Goal: Ask a question

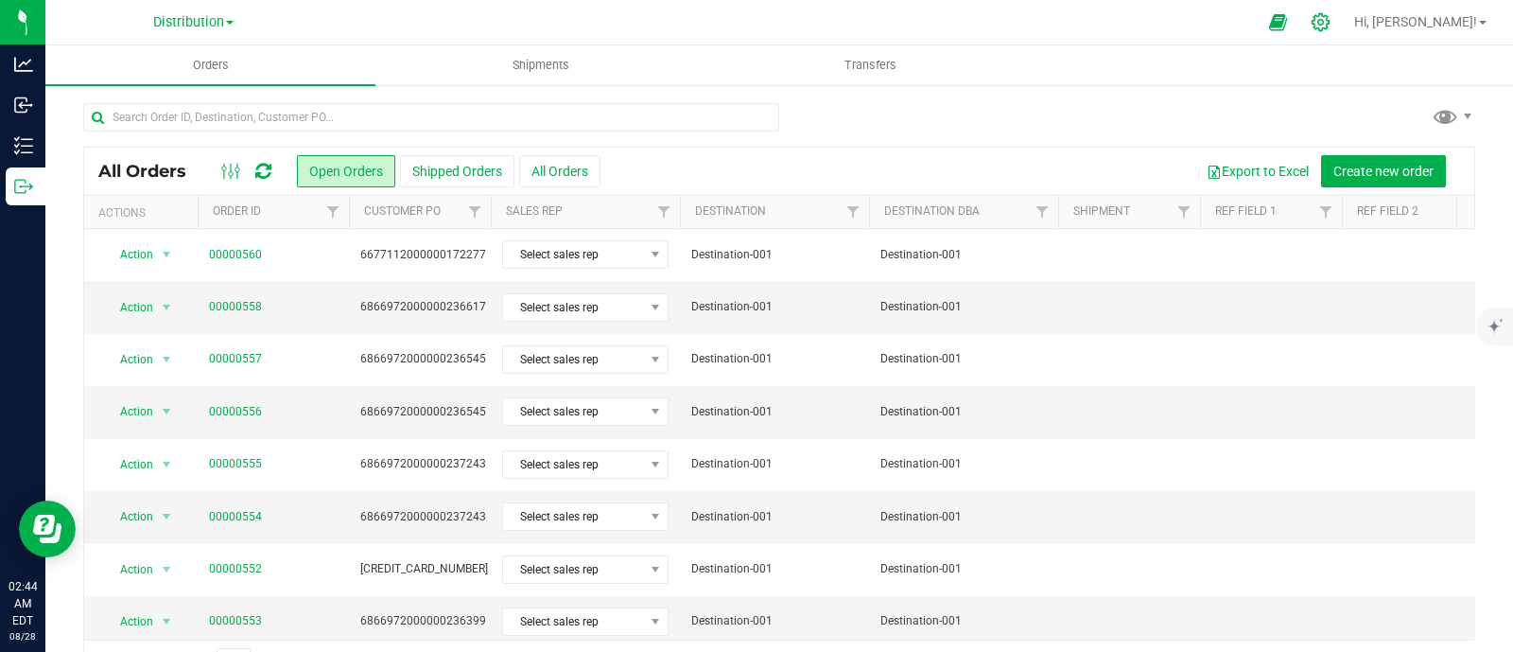
click at [1345, 11] on div at bounding box center [1320, 22] width 47 height 41
click at [1330, 26] on icon at bounding box center [1321, 22] width 20 height 20
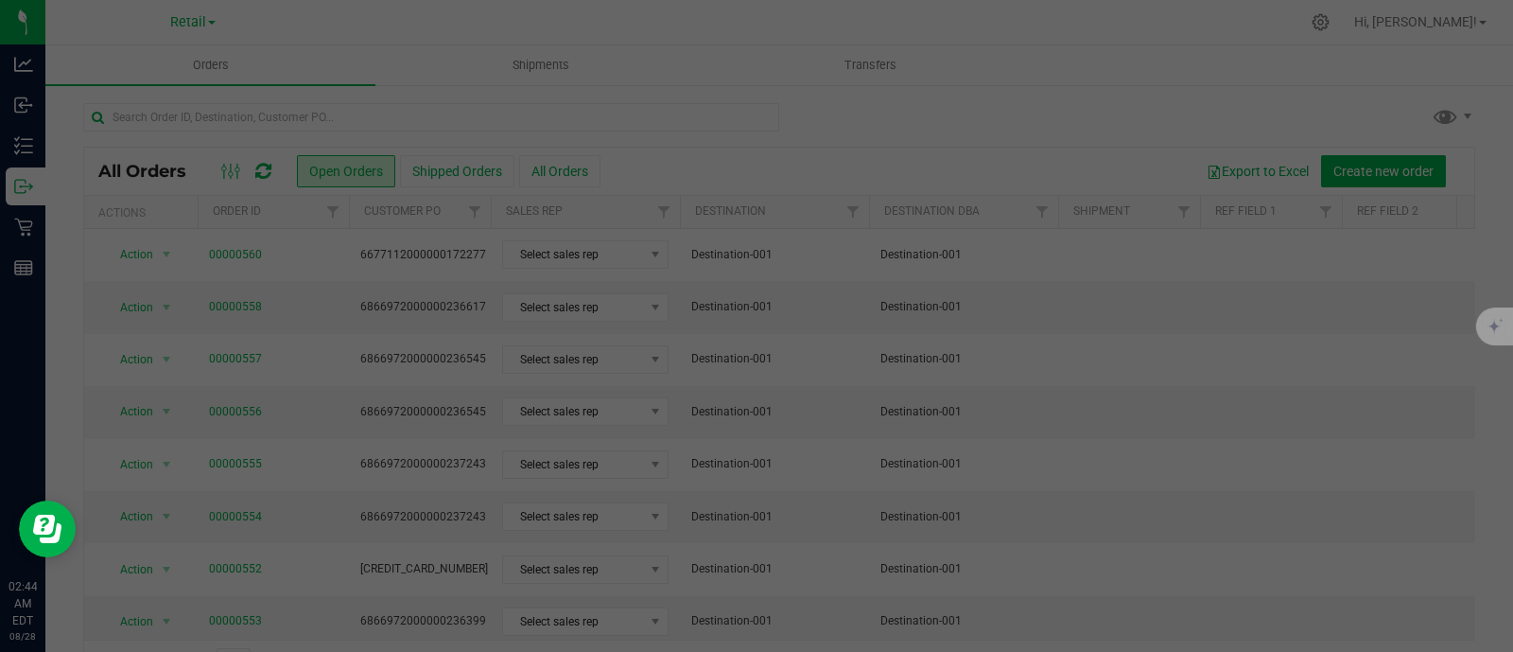
click at [437, 356] on div at bounding box center [756, 326] width 1513 height 652
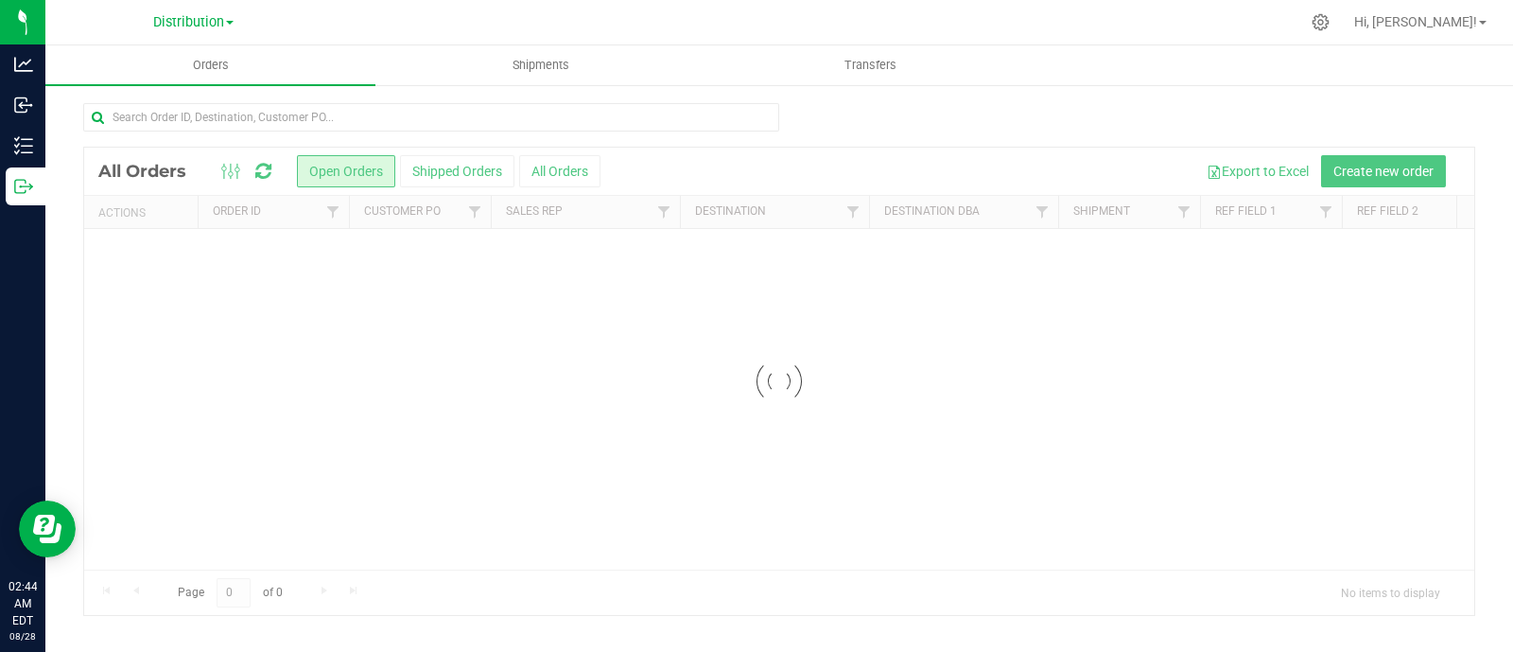
click at [1330, 26] on icon at bounding box center [1321, 22] width 18 height 18
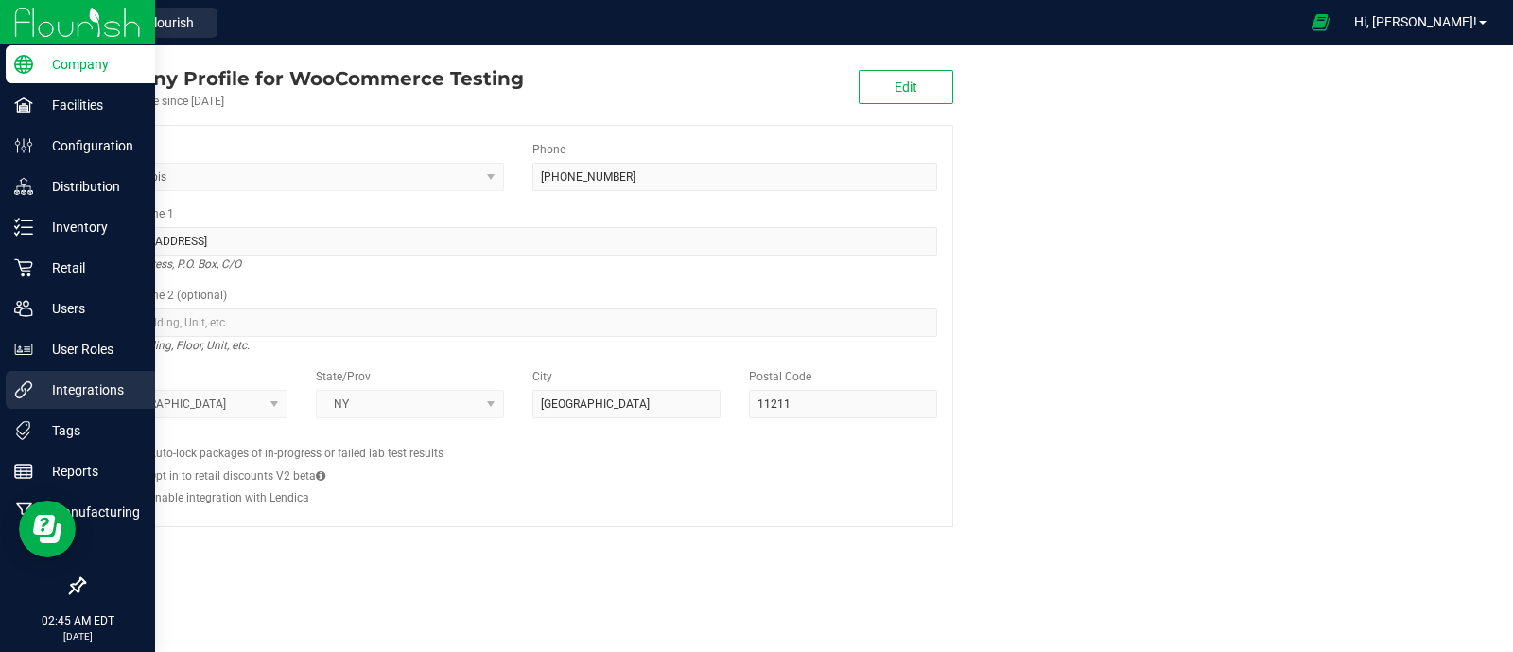
click at [77, 378] on p "Integrations" at bounding box center [89, 389] width 113 height 23
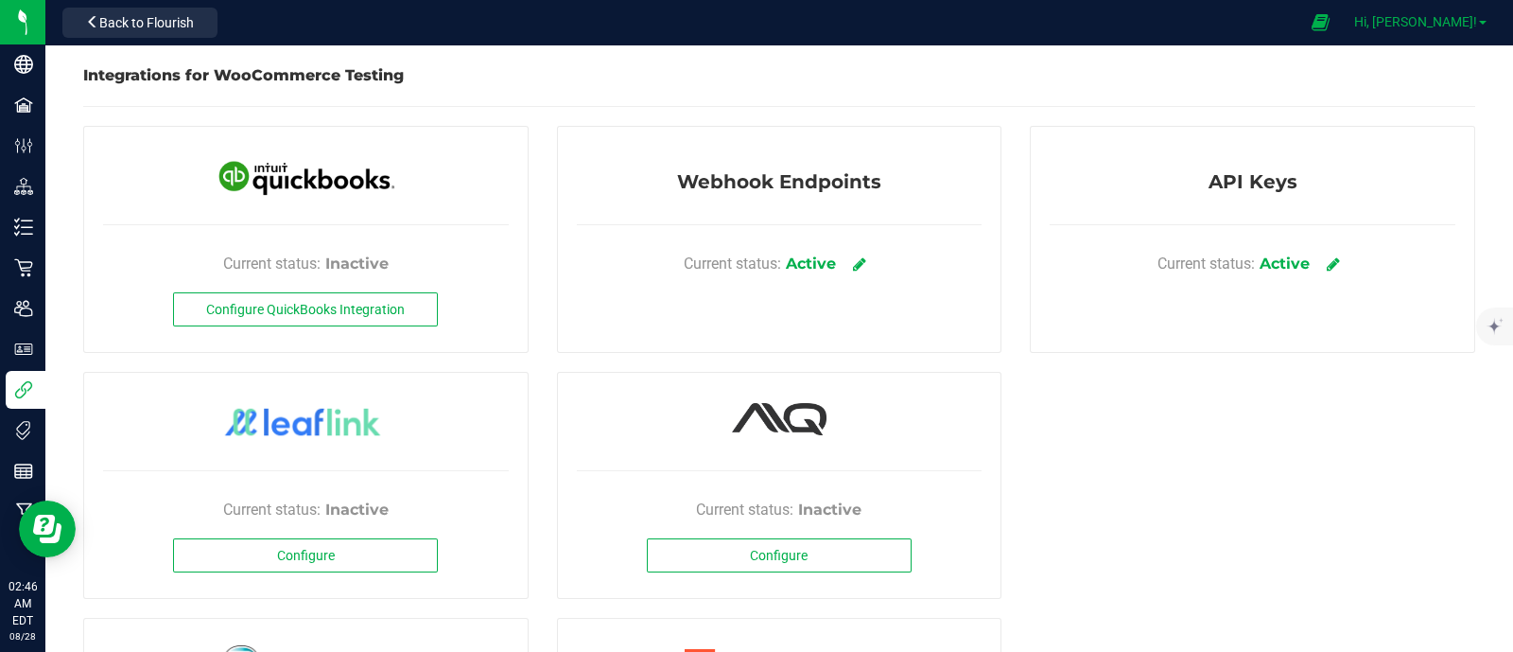
click at [1458, 27] on span "Hi, [PERSON_NAME]!" at bounding box center [1415, 21] width 123 height 15
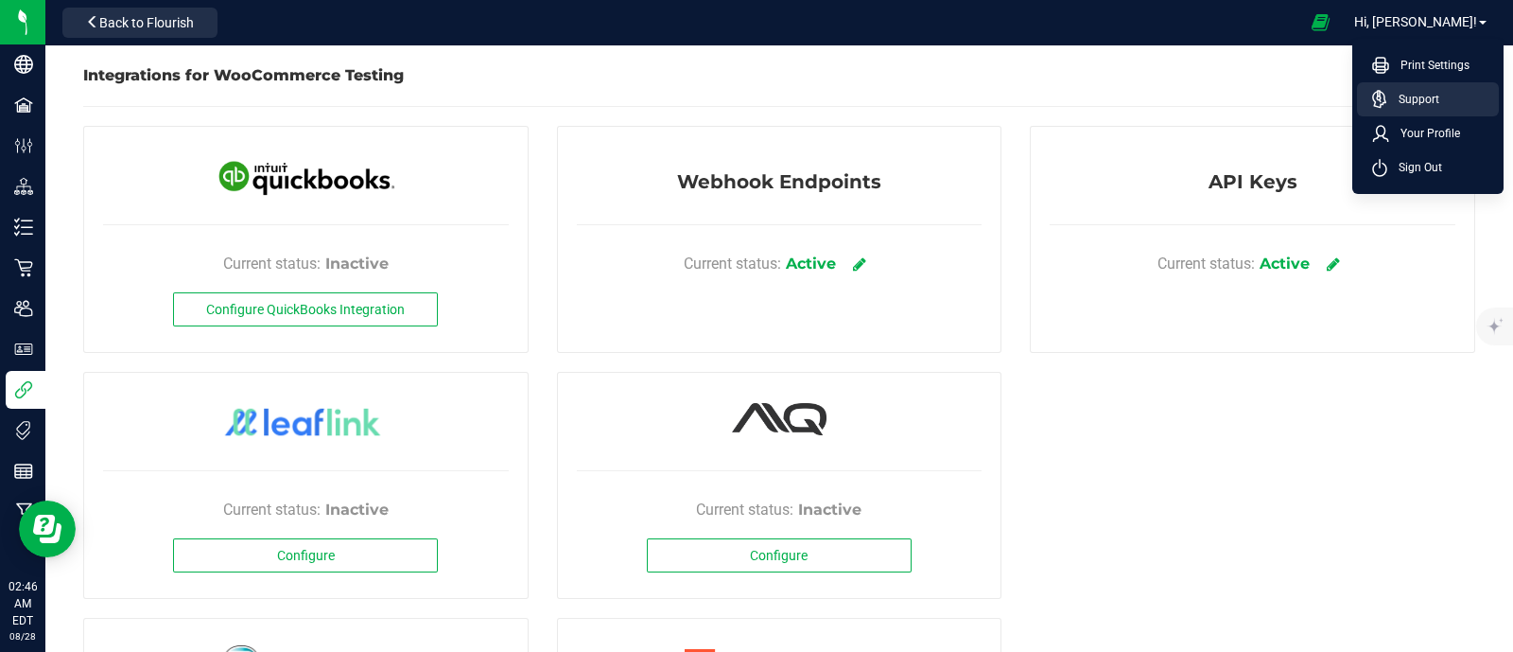
click at [1444, 97] on link "Support" at bounding box center [1431, 99] width 119 height 19
